Goal: Find specific page/section: Find specific page/section

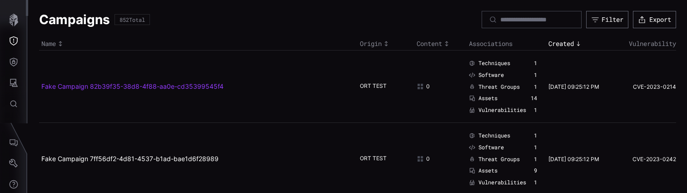
click at [162, 85] on link "Fake Campaign 82b39f35-38d8-4f88-aa0e-cd35399545f4" at bounding box center [132, 86] width 182 height 8
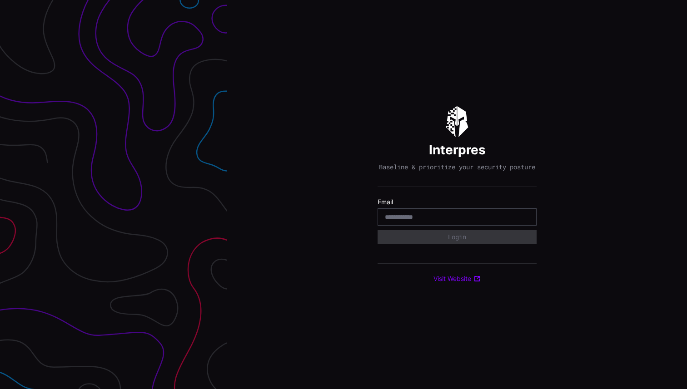
click at [449, 221] on input "email" at bounding box center [457, 217] width 145 height 8
type input "**********"
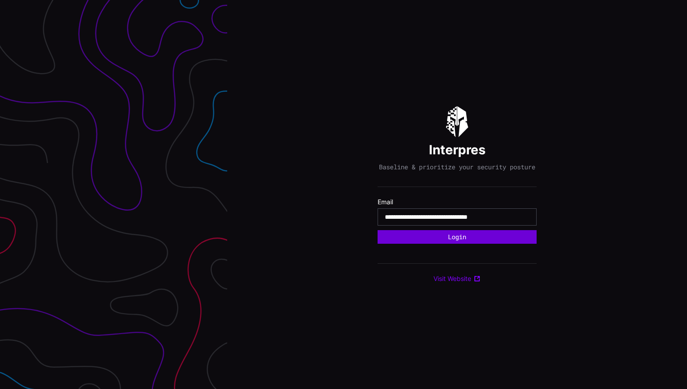
click at [452, 240] on button "Login" at bounding box center [457, 237] width 159 height 14
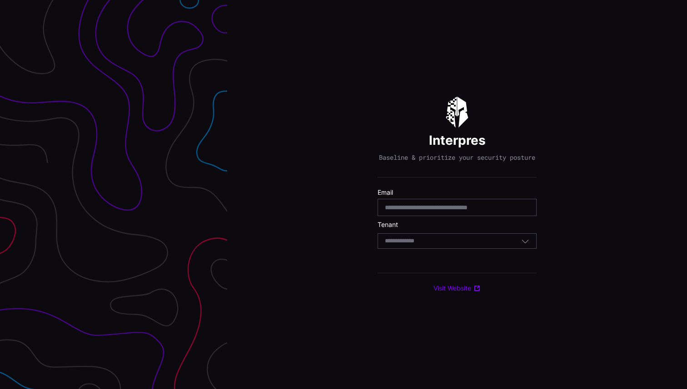
click at [441, 245] on div "Select Tenant" at bounding box center [453, 241] width 136 height 8
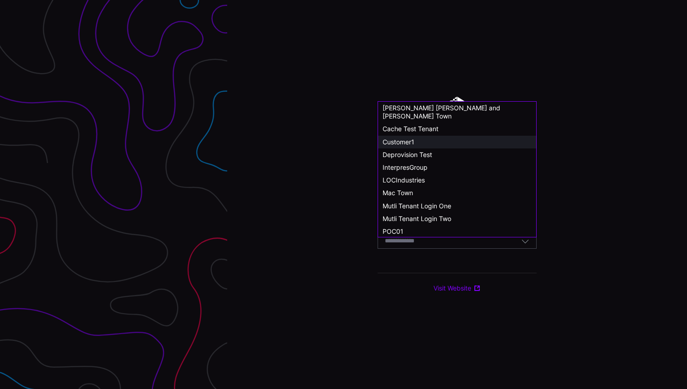
click at [413, 138] on div "Customer1" at bounding box center [457, 142] width 149 height 8
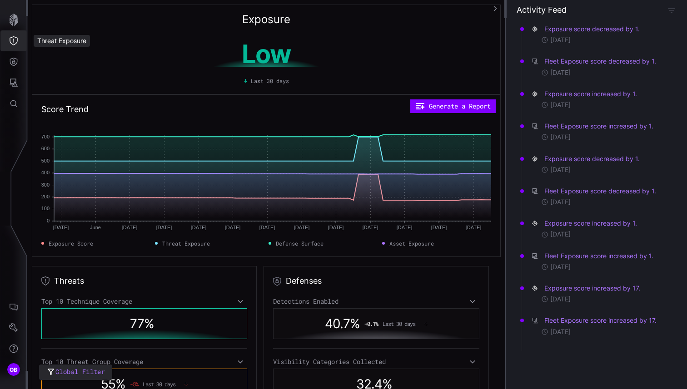
click at [15, 37] on icon "Threat Exposure" at bounding box center [13, 40] width 9 height 9
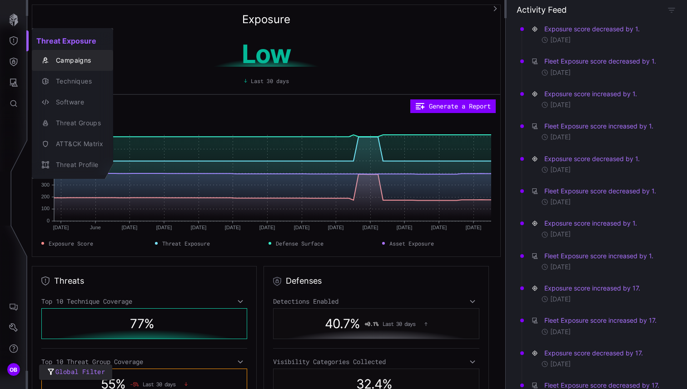
click at [64, 61] on div "Campaigns" at bounding box center [77, 60] width 52 height 11
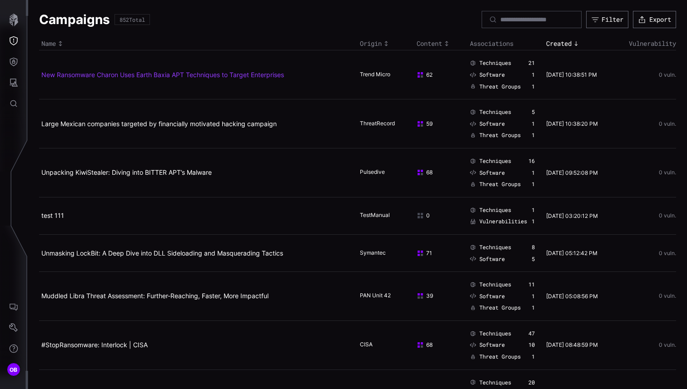
click at [117, 75] on link "New Ransomware Charon Uses Earth Baxia APT Techniques to Target Enterprises" at bounding box center [162, 75] width 243 height 8
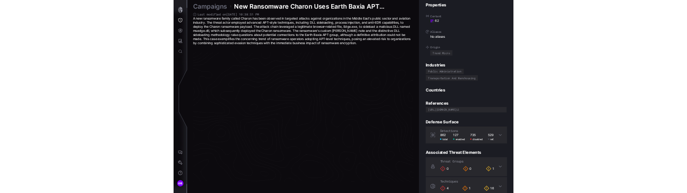
scroll to position [1914, 459]
